Goal: Find specific page/section: Find specific page/section

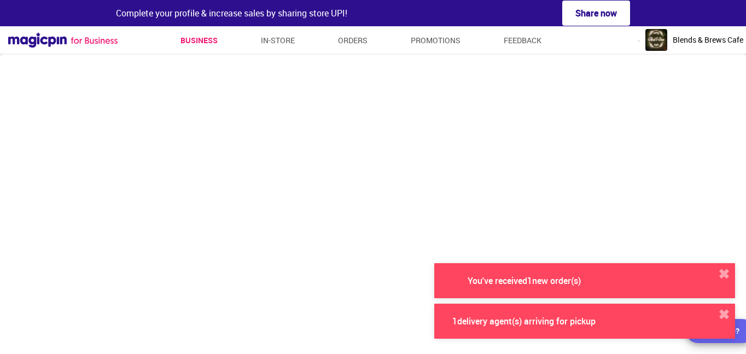
scroll to position [56, 0]
click at [728, 274] on button "✖" at bounding box center [724, 274] width 22 height 22
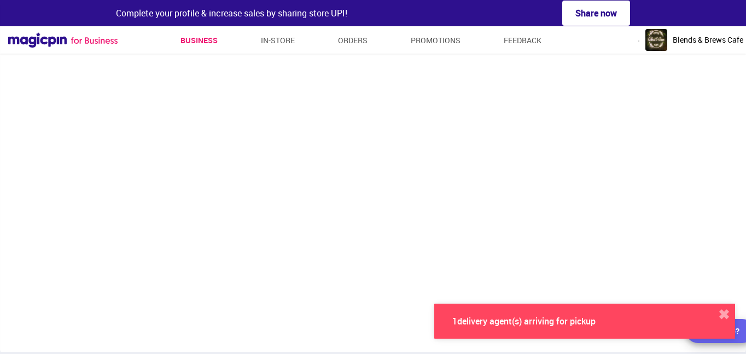
click at [726, 311] on button "✖" at bounding box center [724, 315] width 22 height 22
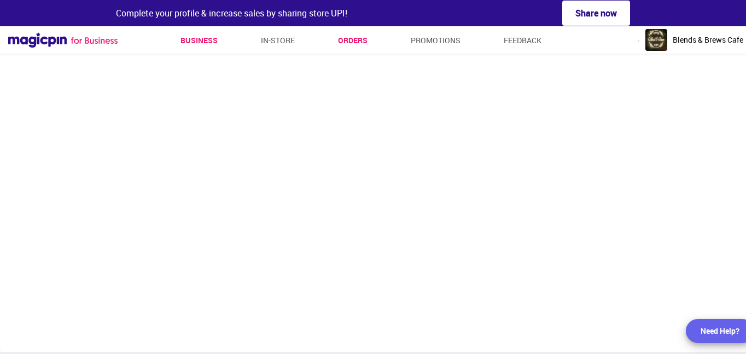
click at [352, 39] on link "Orders" at bounding box center [353, 41] width 30 height 20
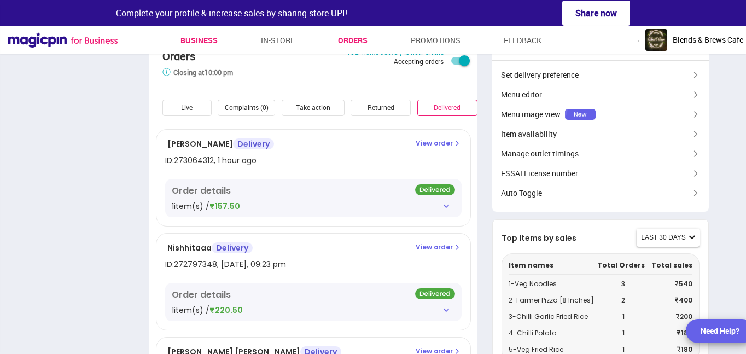
scroll to position [62, 0]
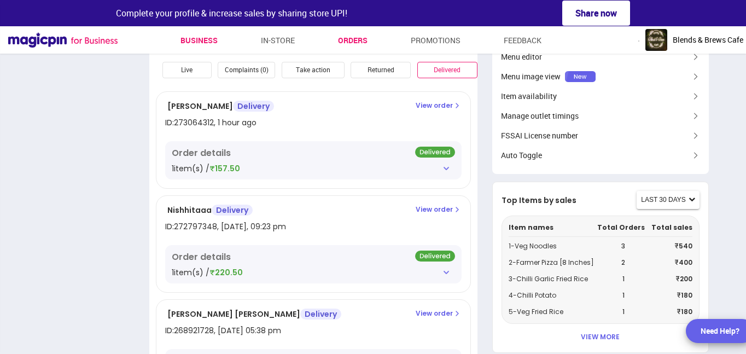
click at [189, 40] on link "Business" at bounding box center [199, 41] width 37 height 20
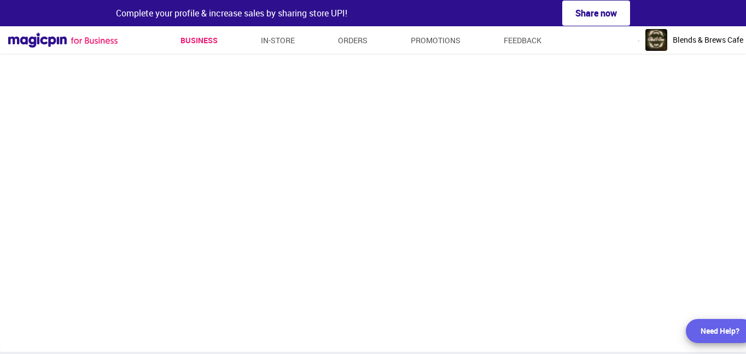
scroll to position [56, 0]
